Goal: Information Seeking & Learning: Check status

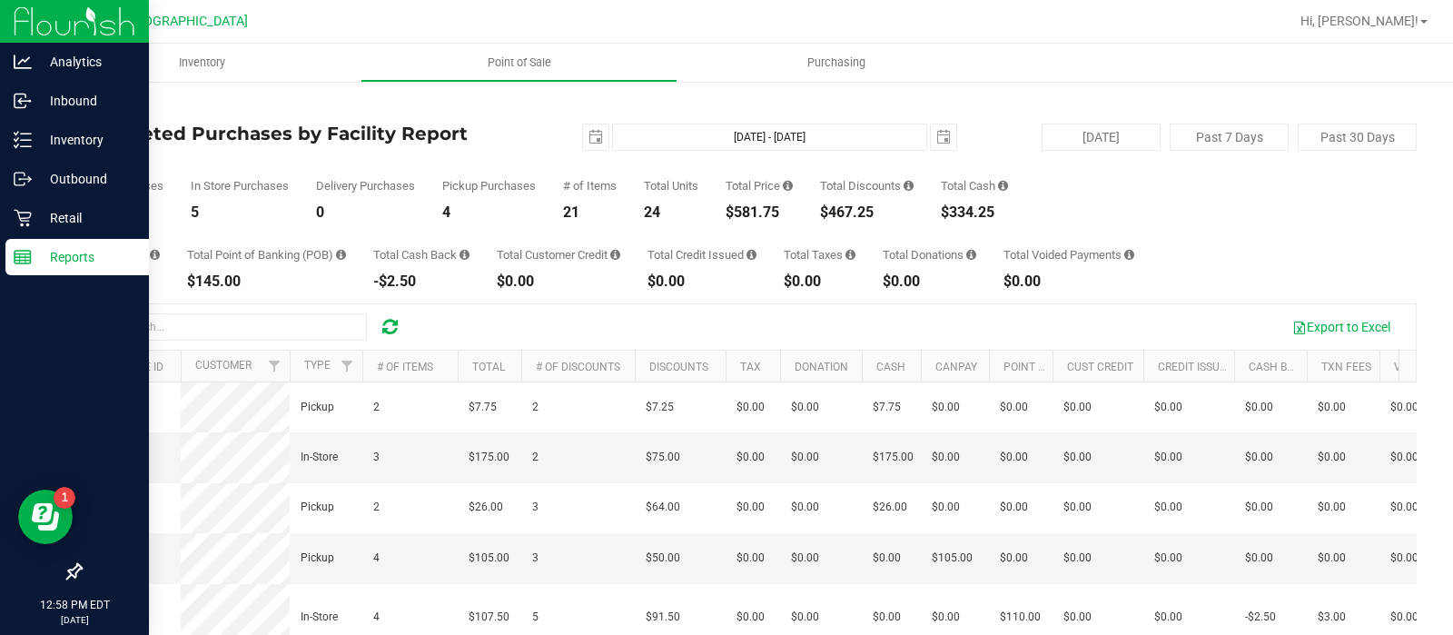
scroll to position [154, 0]
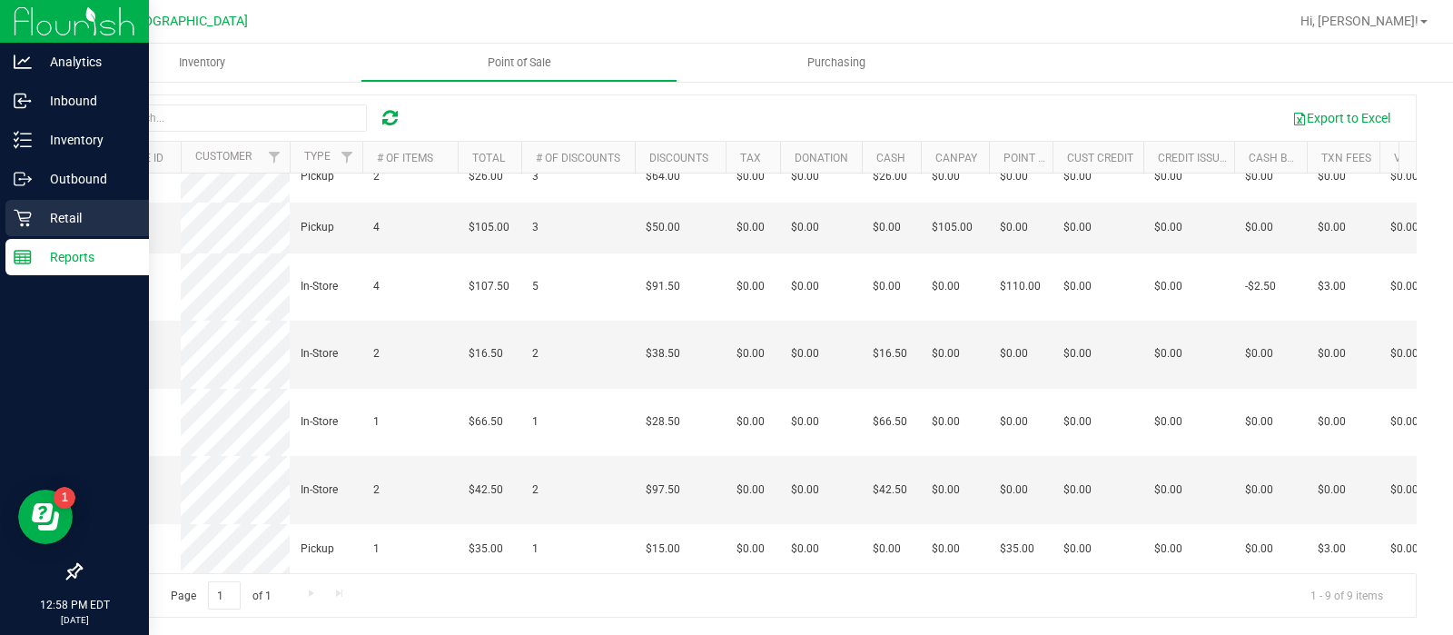
click at [52, 213] on p "Retail" at bounding box center [86, 218] width 109 height 22
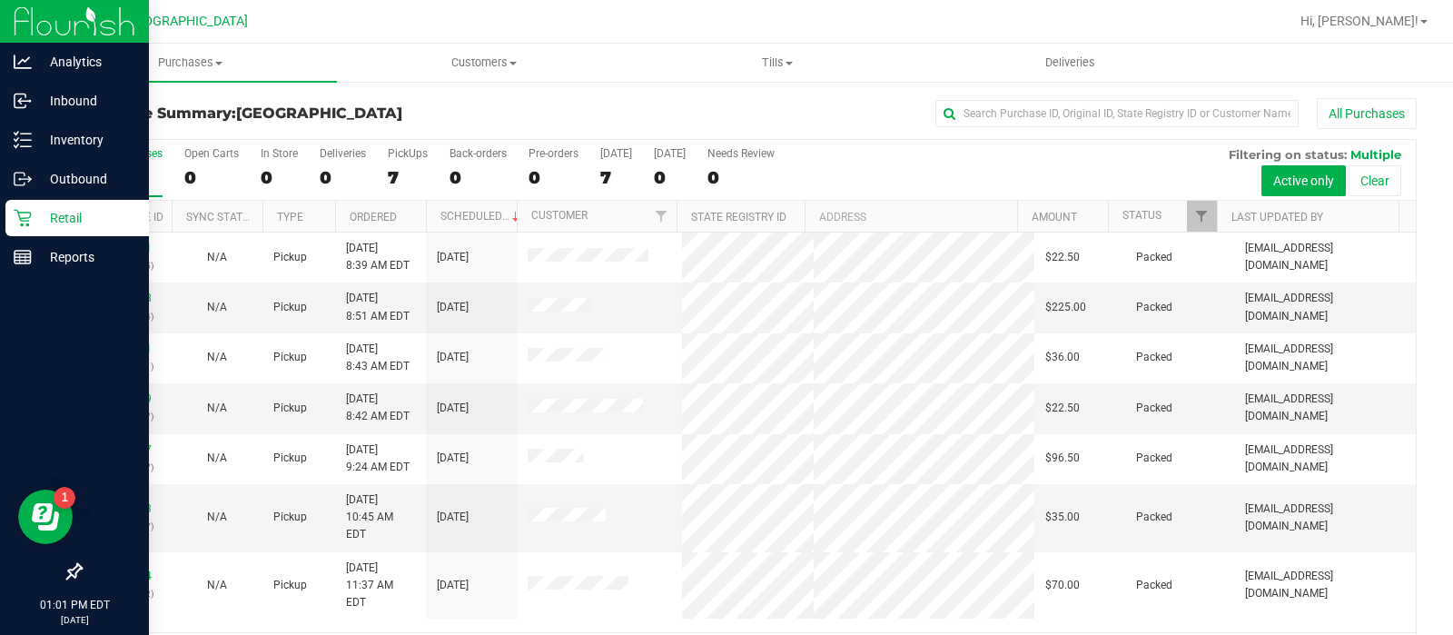
click at [122, 179] on div "7" at bounding box center [128, 177] width 67 height 21
click at [0, 0] on input "All Purchases 7" at bounding box center [0, 0] width 0 height 0
click at [35, 252] on p "Reports" at bounding box center [86, 257] width 109 height 22
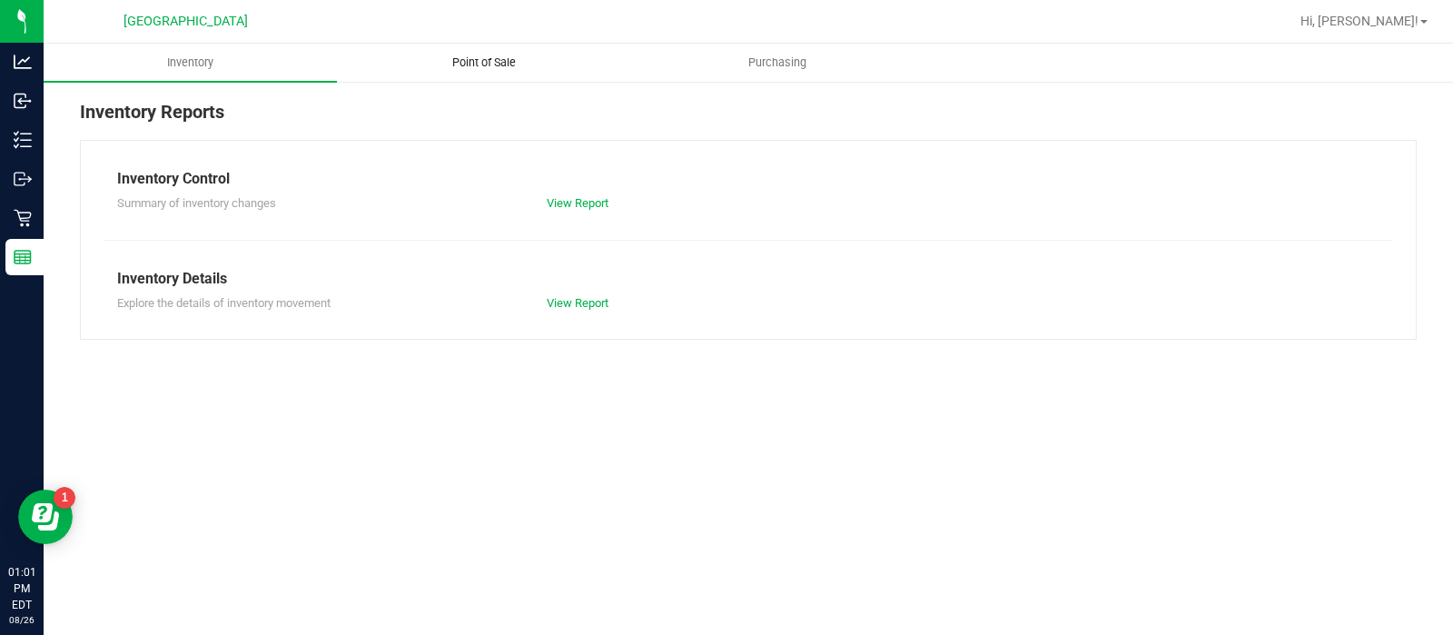
click at [508, 51] on uib-tab-heading "Point of Sale" at bounding box center [484, 63] width 292 height 36
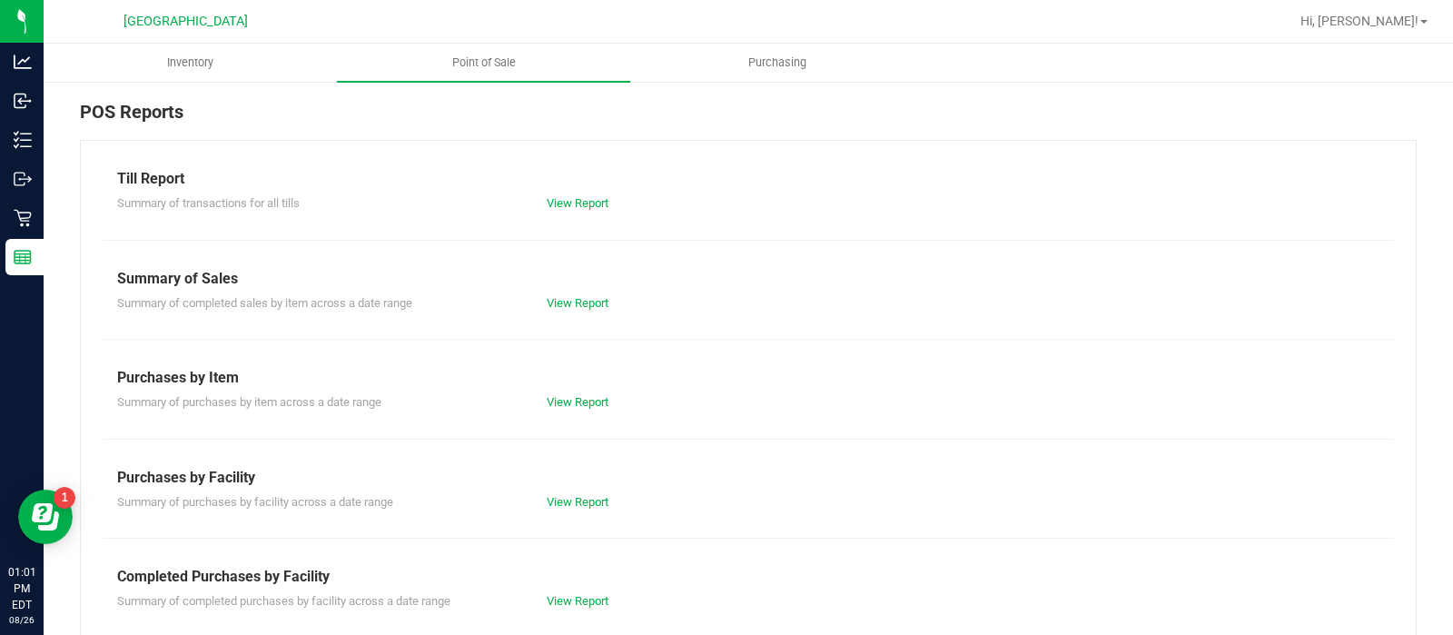
click at [617, 592] on div "View Report" at bounding box center [640, 601] width 215 height 18
click at [592, 595] on link "View Report" at bounding box center [578, 601] width 62 height 14
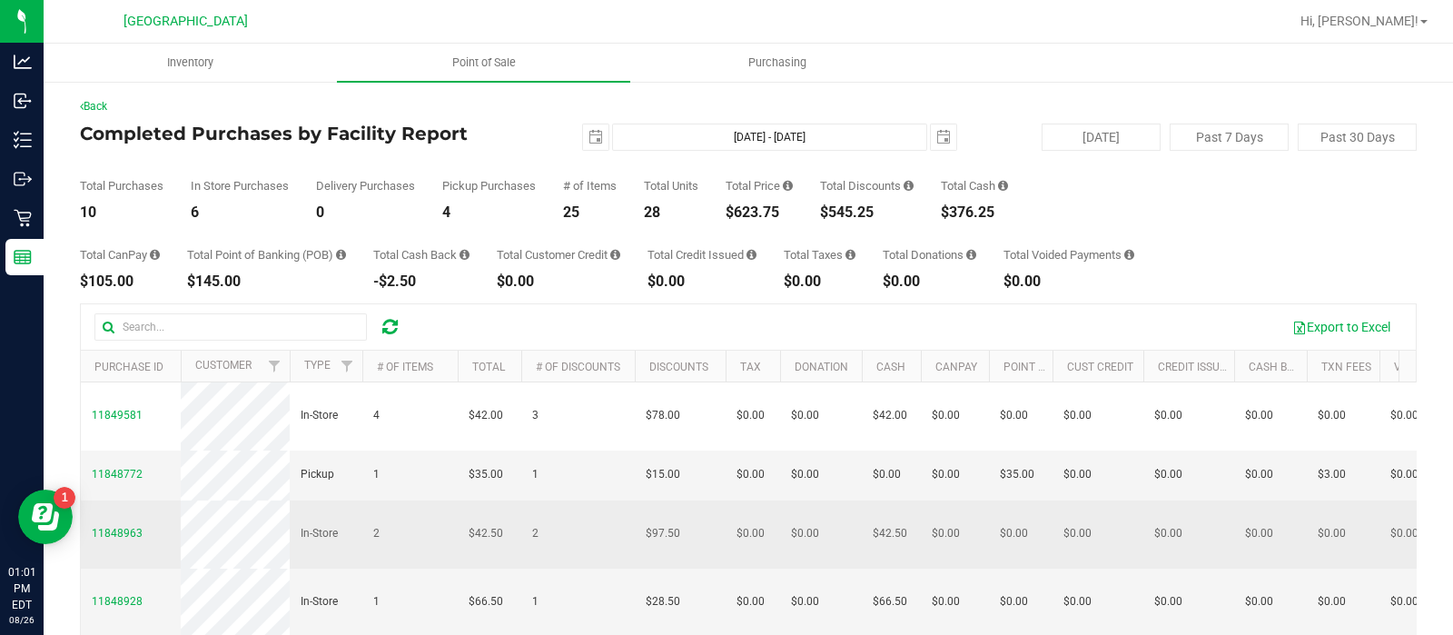
click at [981, 505] on td "$0.00" at bounding box center [955, 534] width 68 height 68
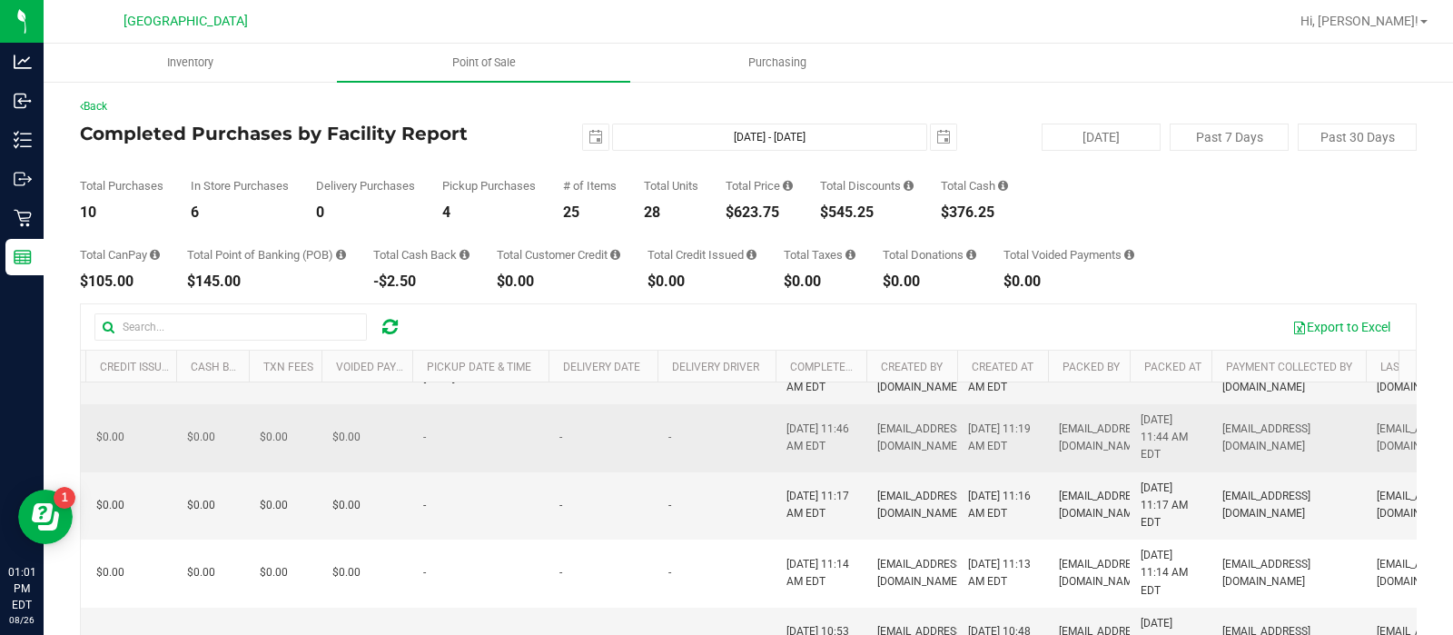
scroll to position [104, 1058]
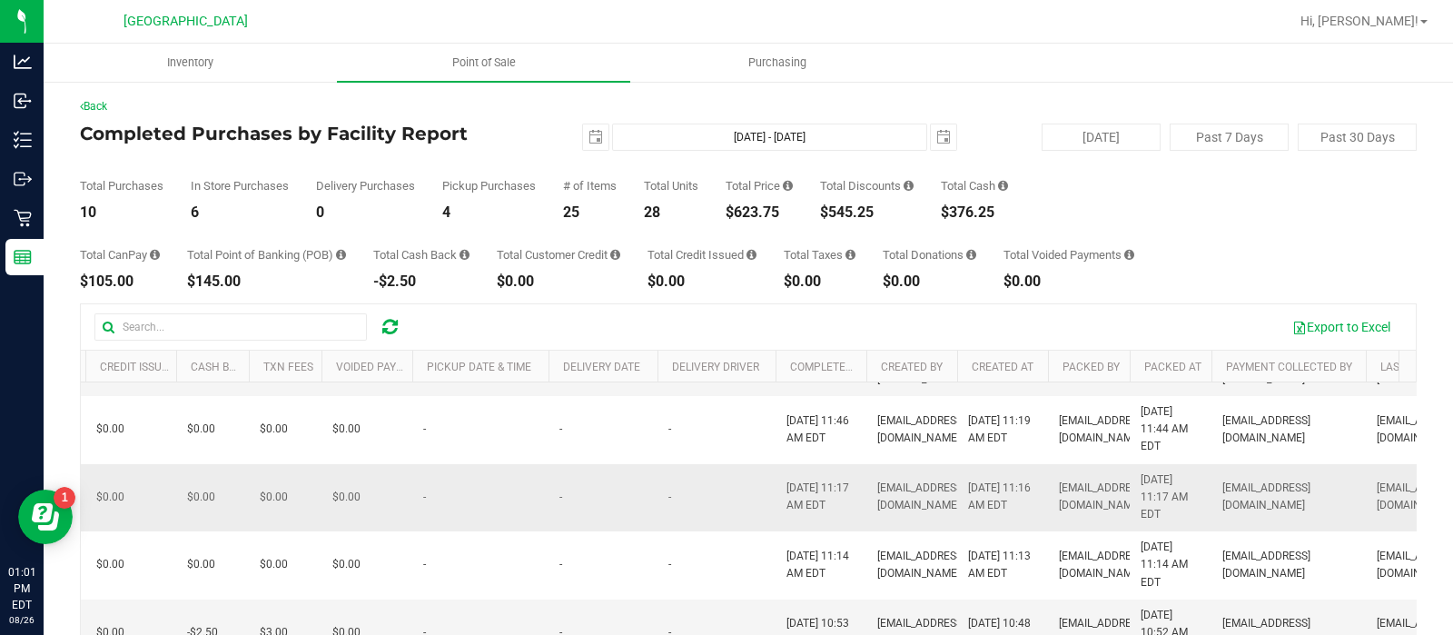
click at [892, 459] on td "[EMAIL_ADDRESS][DOMAIN_NAME]" at bounding box center [911, 430] width 91 height 68
click at [895, 510] on td "[EMAIL_ADDRESS][DOMAIN_NAME]" at bounding box center [911, 498] width 91 height 68
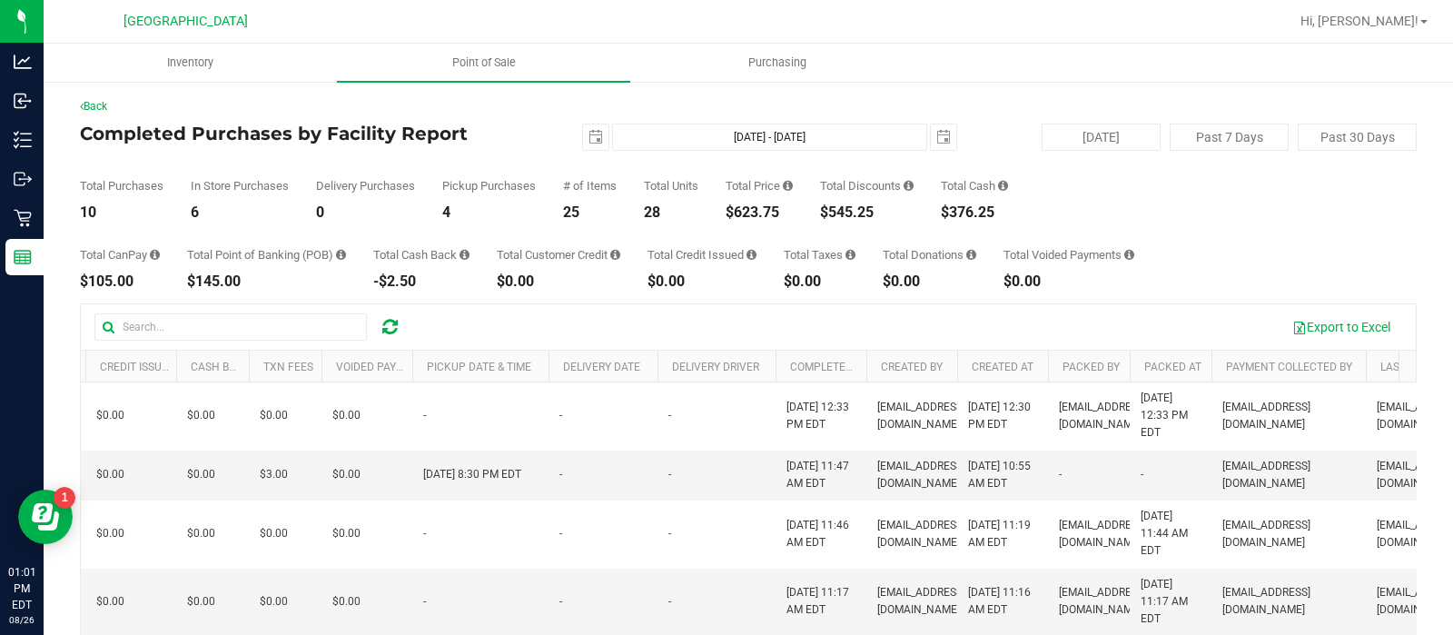
drag, startPoint x: 895, startPoint y: 510, endPoint x: 806, endPoint y: 174, distance: 347.6
click at [806, 174] on div "Total Purchases 10 In Store Purchases 6 Delivery Purchases 0 Pickup Purchases 4…" at bounding box center [748, 185] width 1337 height 69
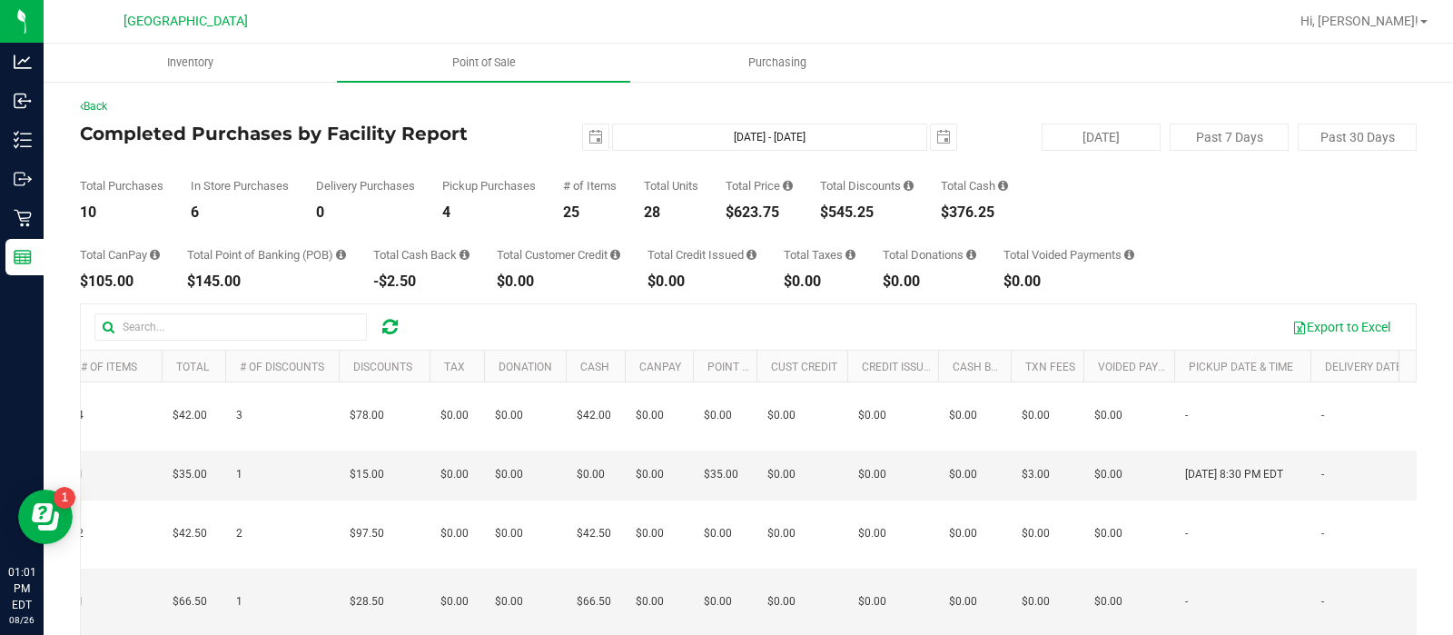
scroll to position [0, 0]
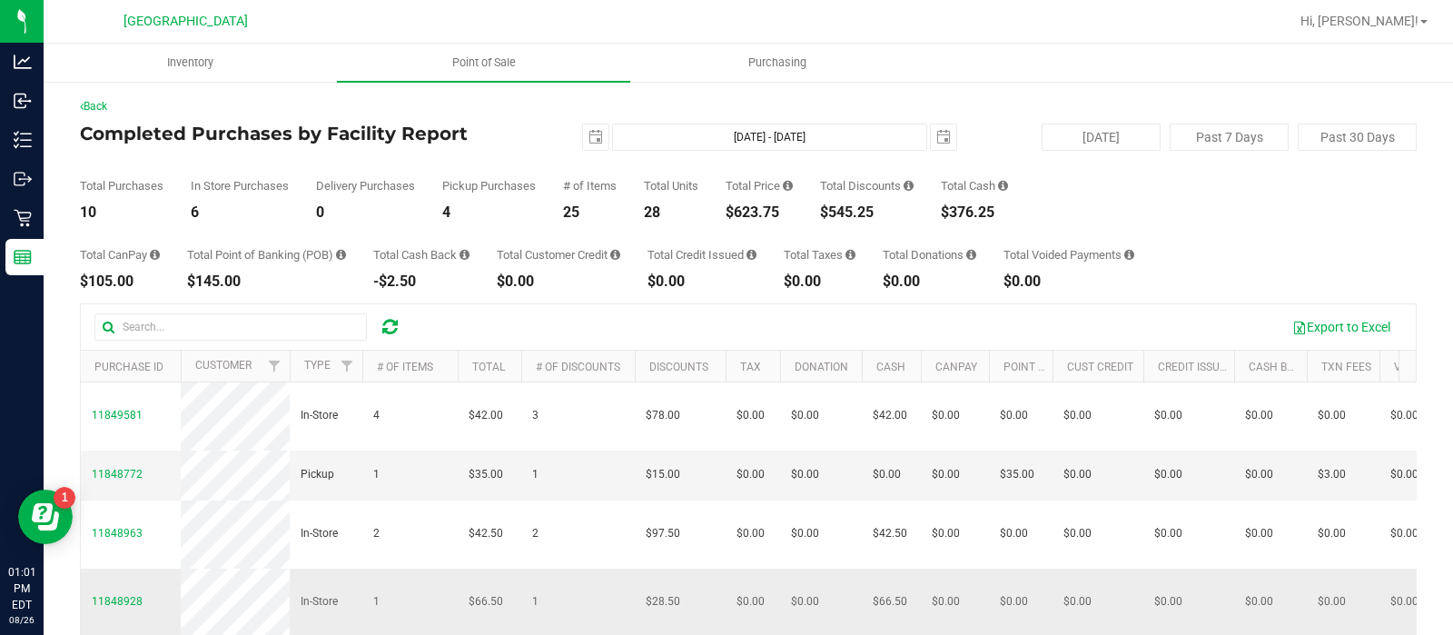
click at [993, 573] on td "$0.00" at bounding box center [1021, 603] width 64 height 68
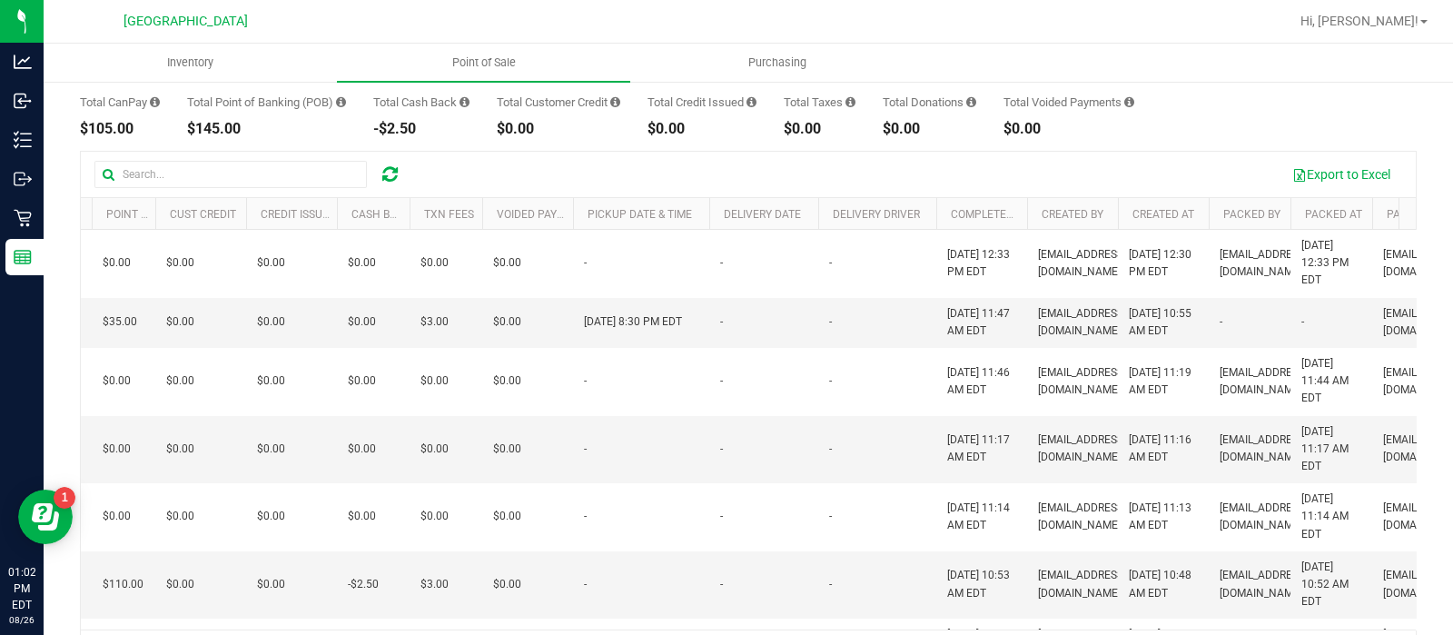
scroll to position [179, 0]
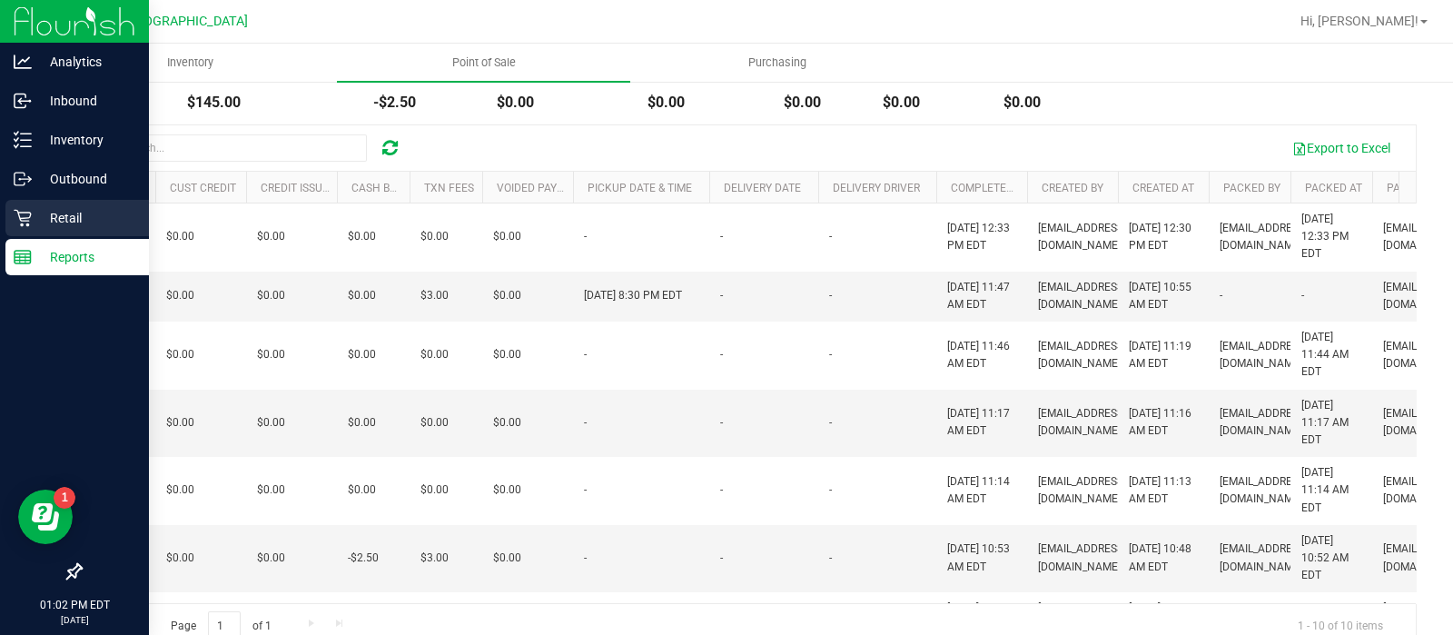
click at [25, 222] on icon at bounding box center [23, 218] width 18 height 18
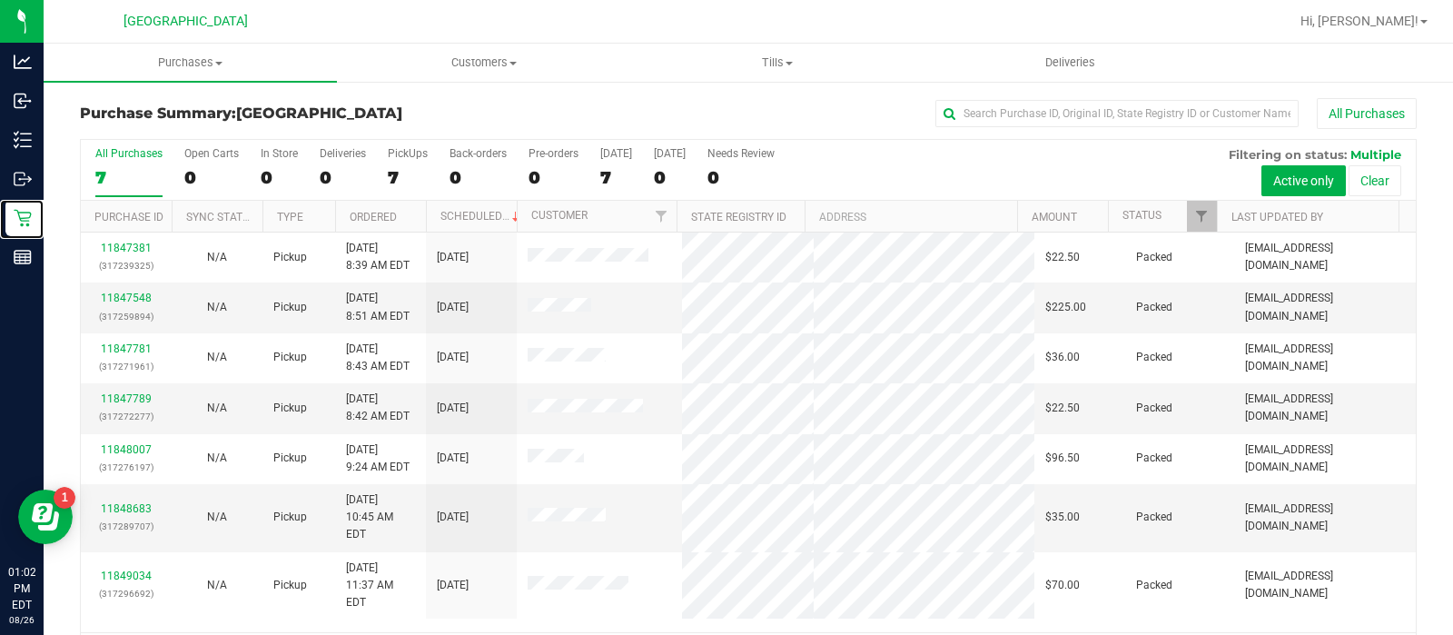
scroll to position [59, 0]
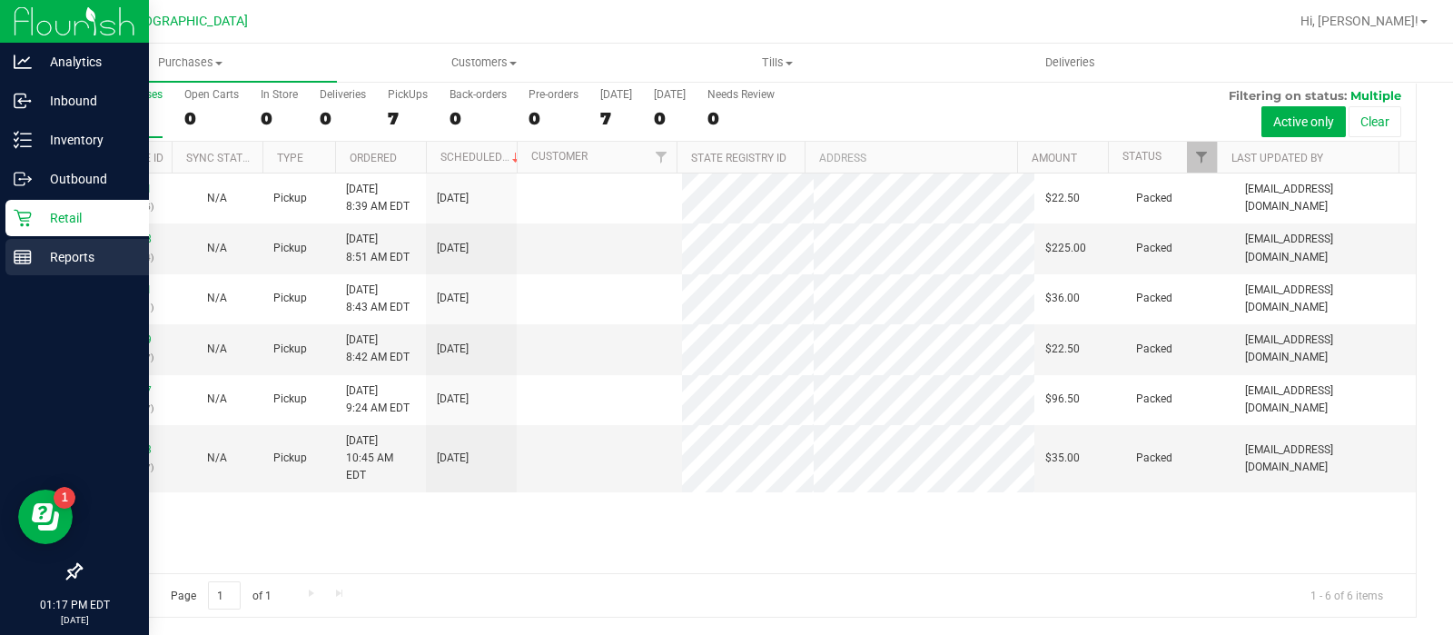
click at [45, 249] on p "Reports" at bounding box center [86, 257] width 109 height 22
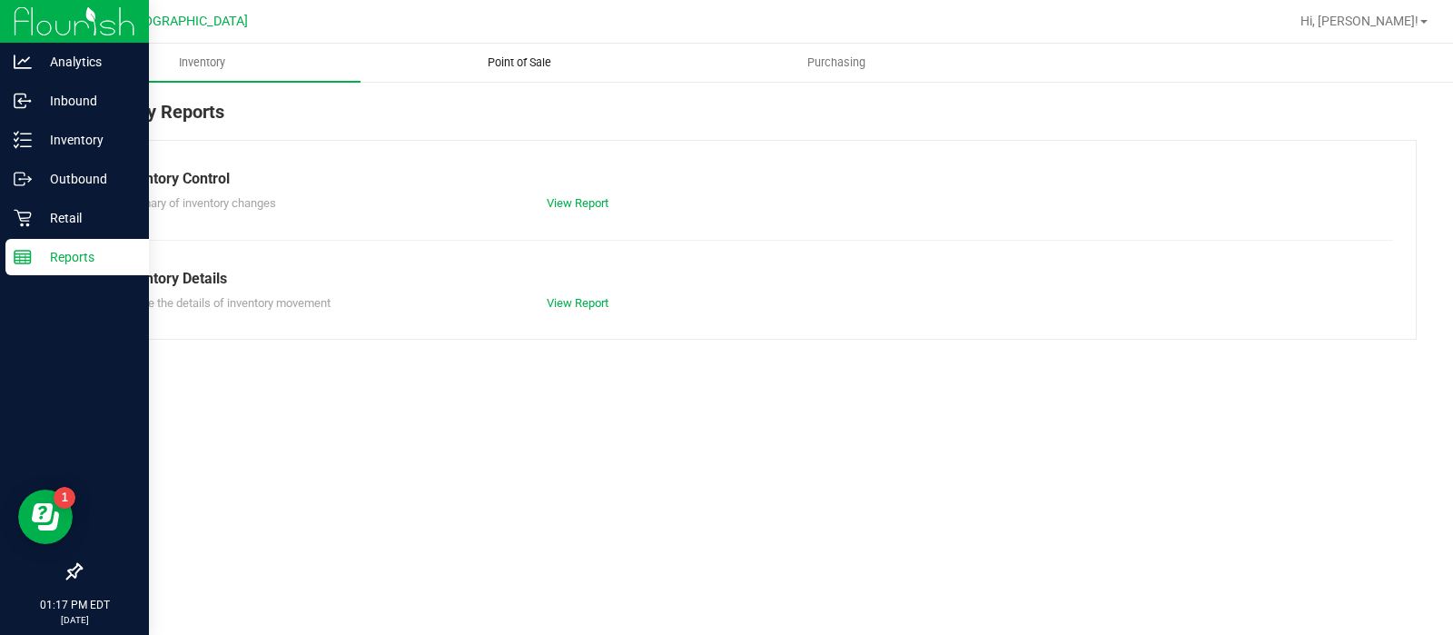
click at [559, 58] on span "Point of Sale" at bounding box center [519, 62] width 113 height 16
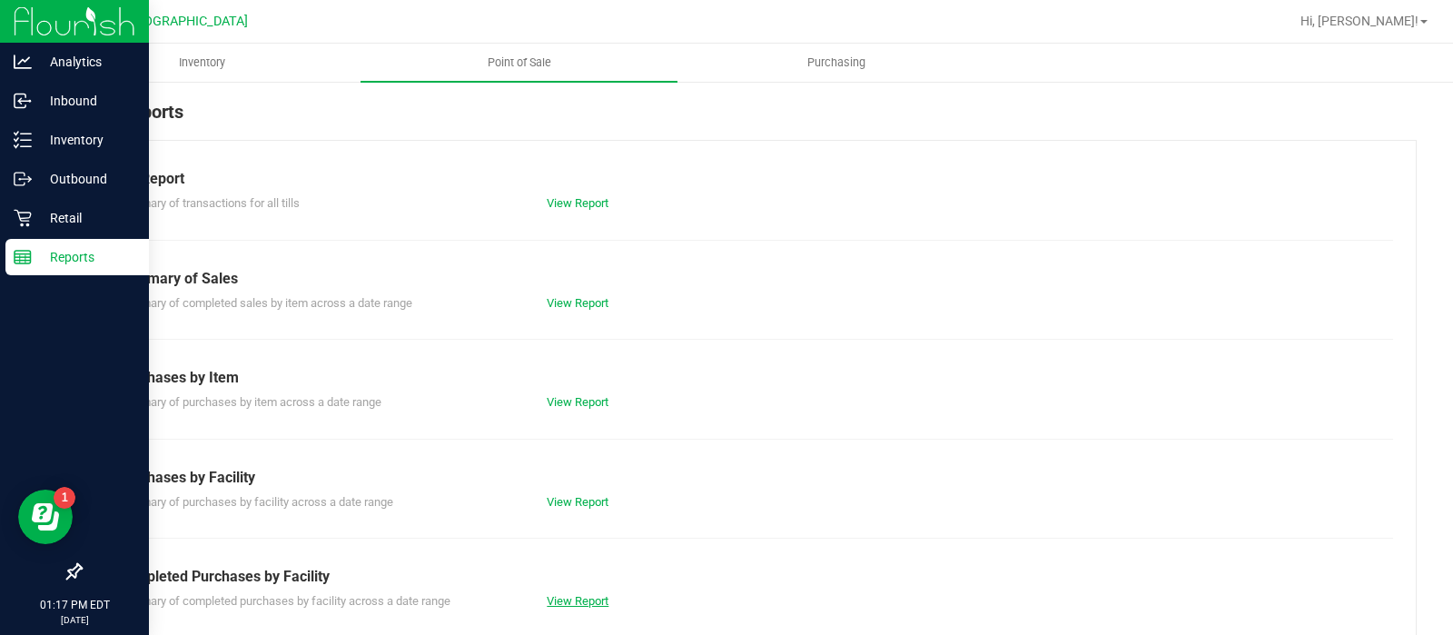
click at [577, 605] on link "View Report" at bounding box center [578, 601] width 62 height 14
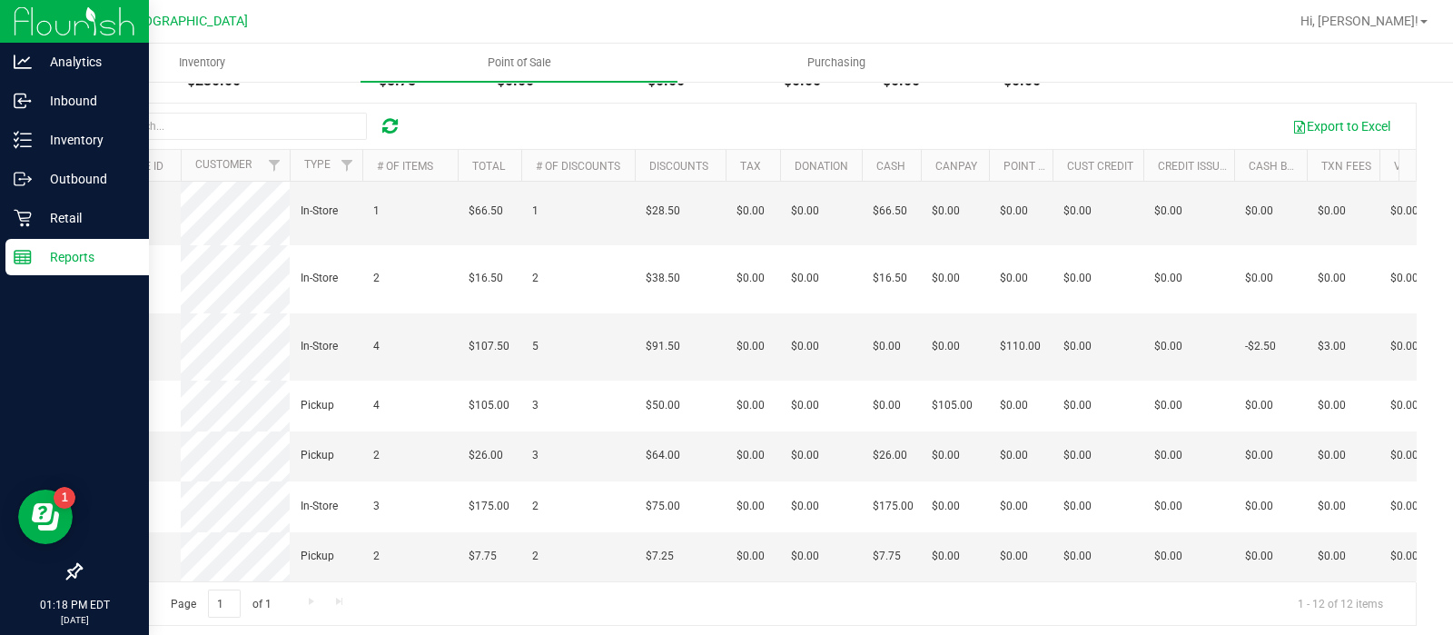
scroll to position [341, 0]
click at [3, 229] on link "Retail" at bounding box center [74, 219] width 149 height 39
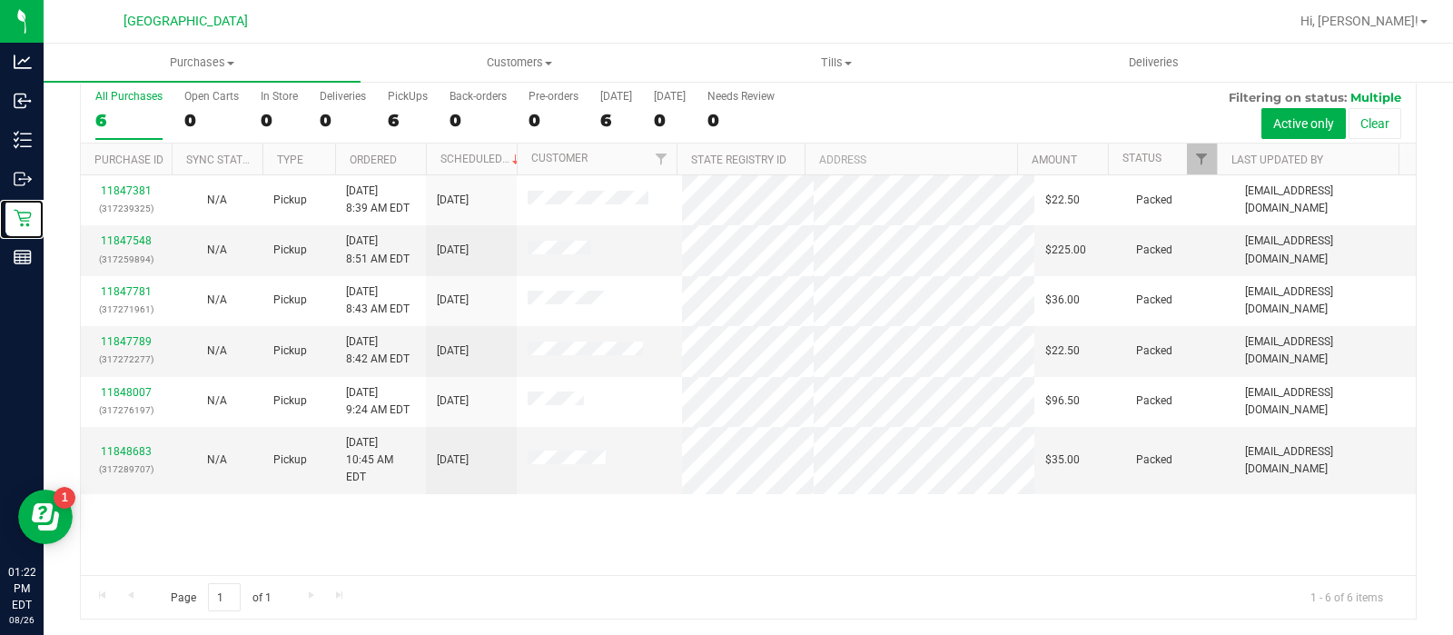
scroll to position [59, 0]
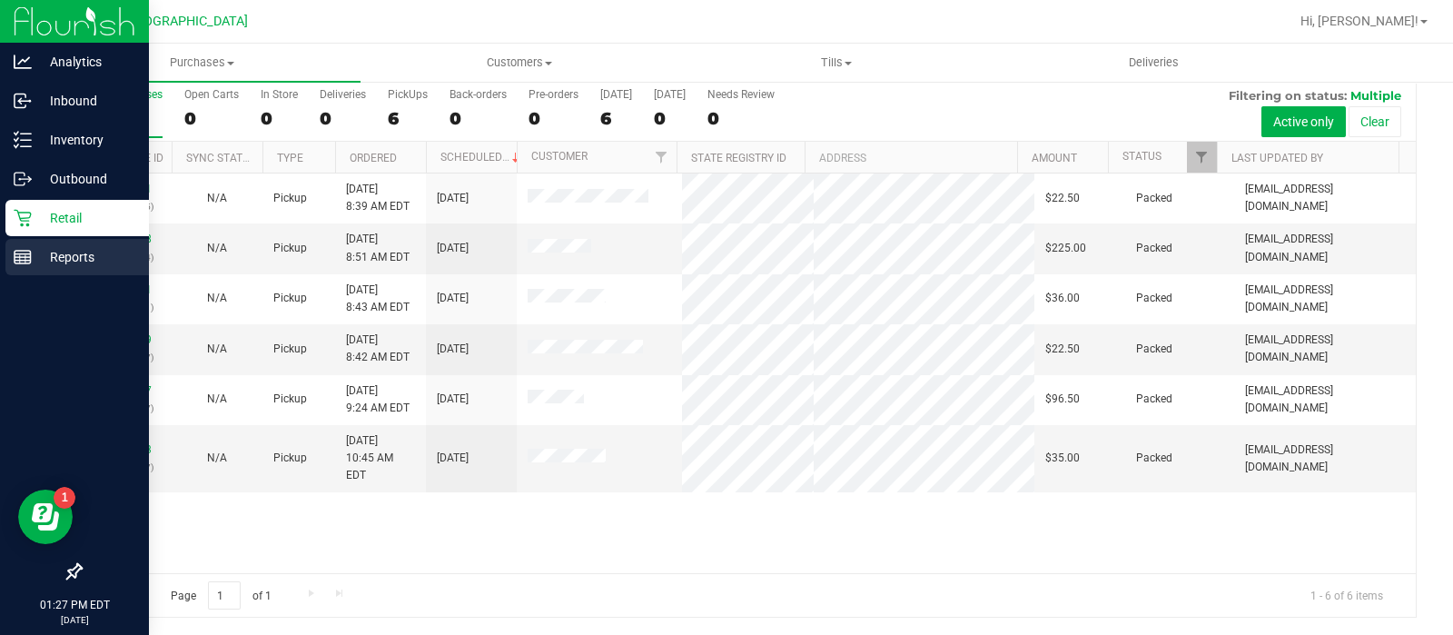
click at [84, 247] on p "Reports" at bounding box center [86, 257] width 109 height 22
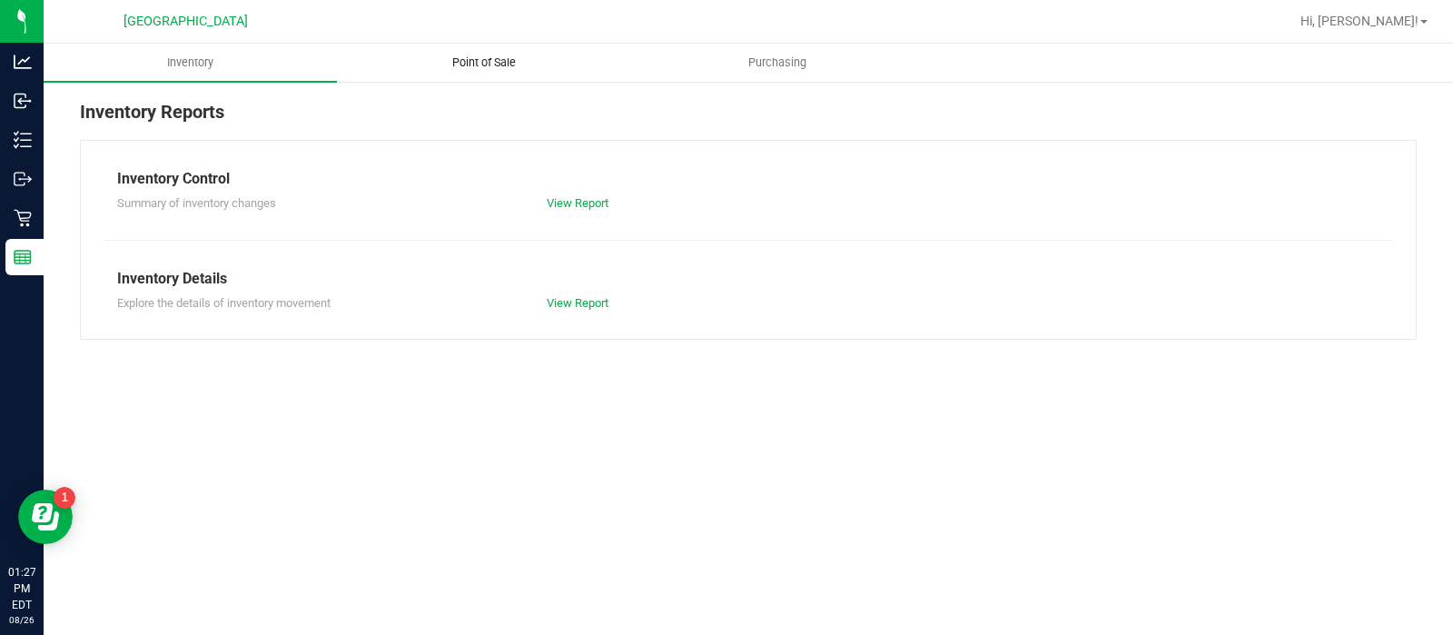
click at [490, 65] on span "Point of Sale" at bounding box center [484, 62] width 113 height 16
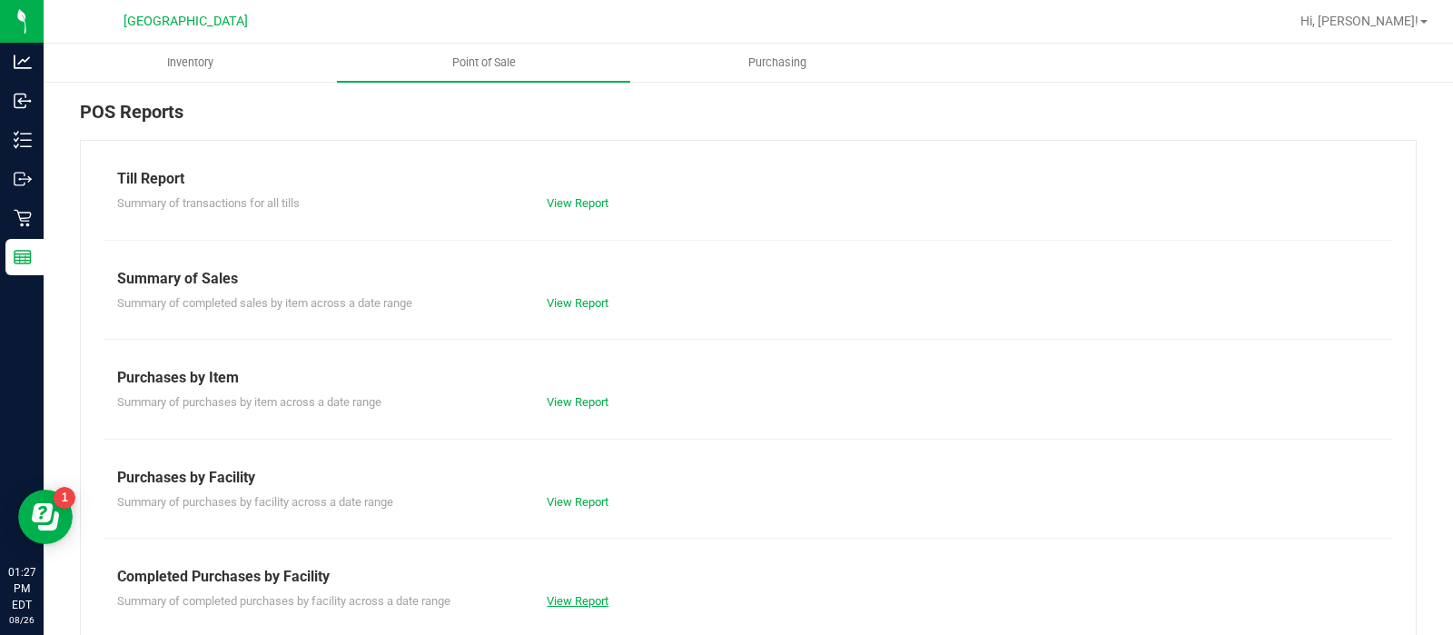
click at [561, 597] on link "View Report" at bounding box center [578, 601] width 62 height 14
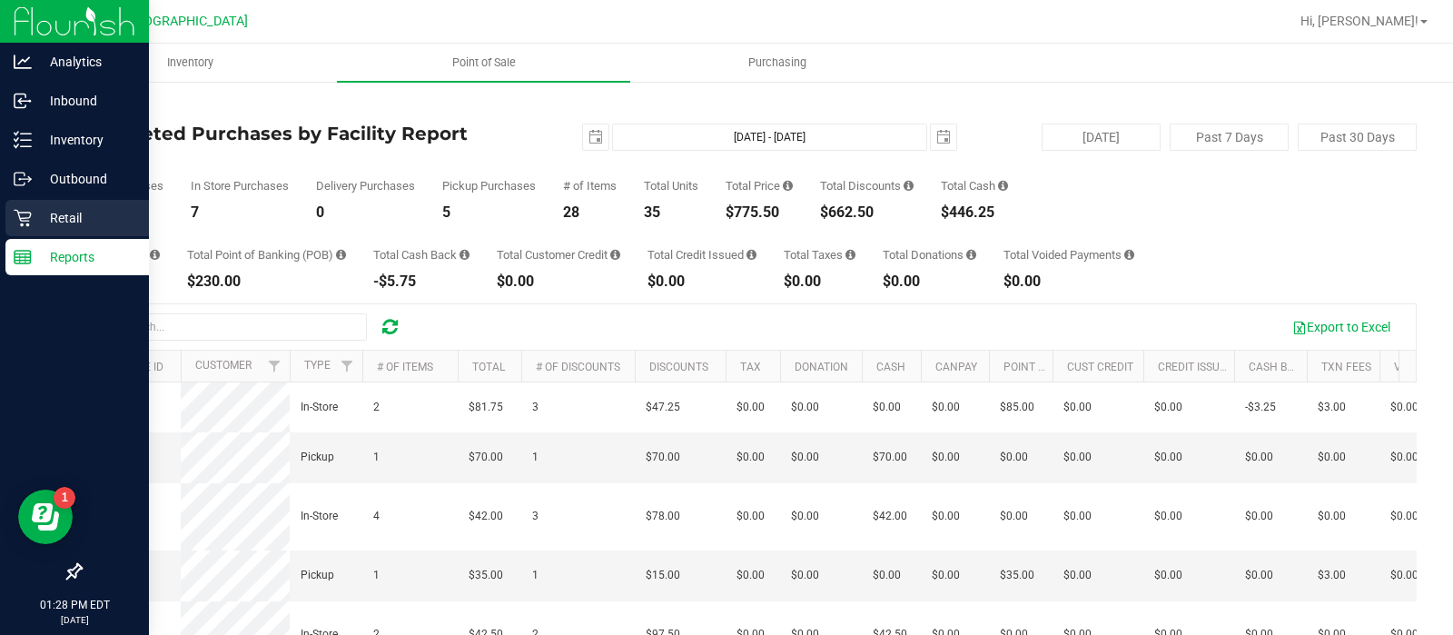
click at [28, 215] on icon at bounding box center [23, 218] width 18 height 18
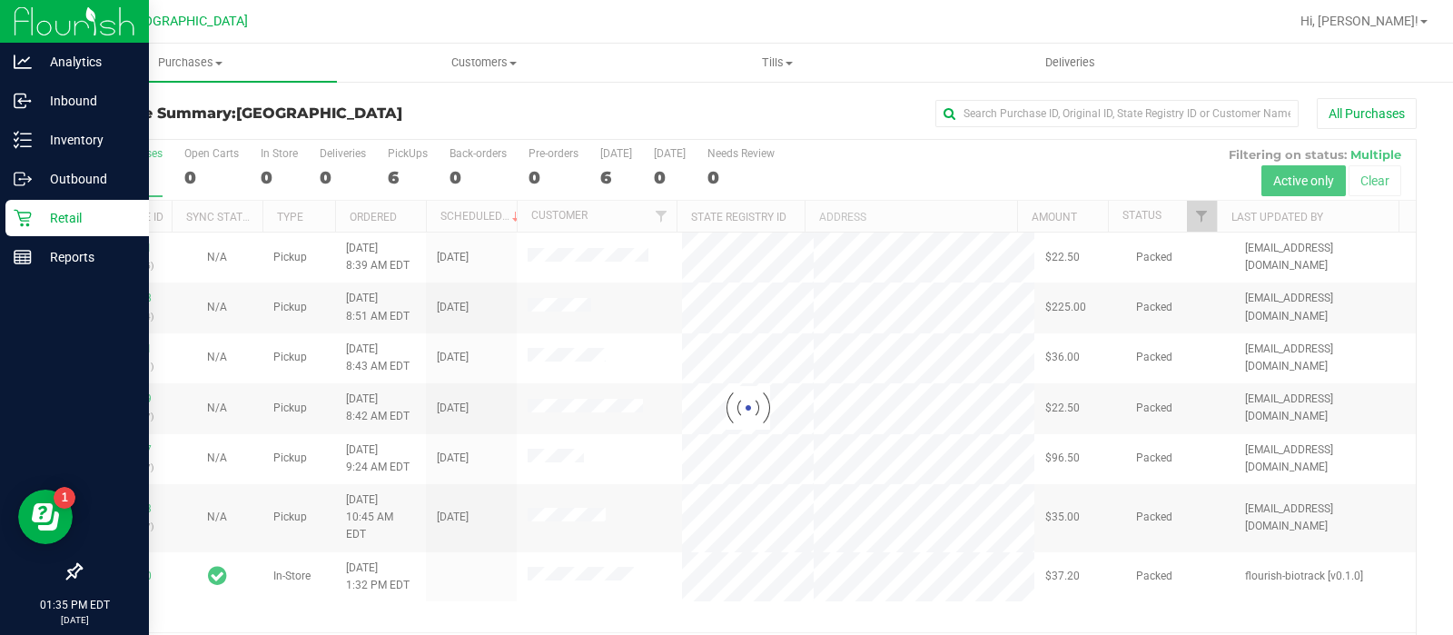
scroll to position [59, 0]
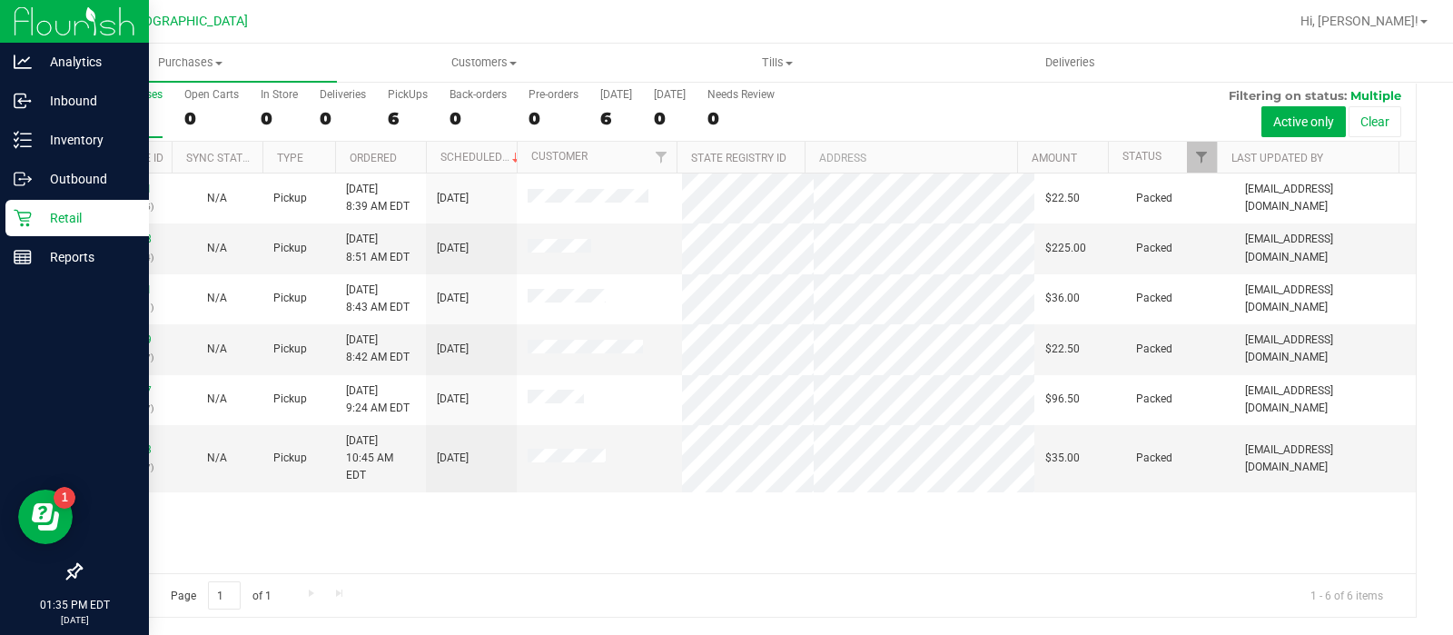
drag, startPoint x: 1432, startPoint y: 362, endPoint x: 1440, endPoint y: 330, distance: 33.7
click at [1440, 330] on div "Purchases Summary of purchases Fulfillment All purchases Customers All customer…" at bounding box center [749, 339] width 1410 height 591
